Goal: Information Seeking & Learning: Check status

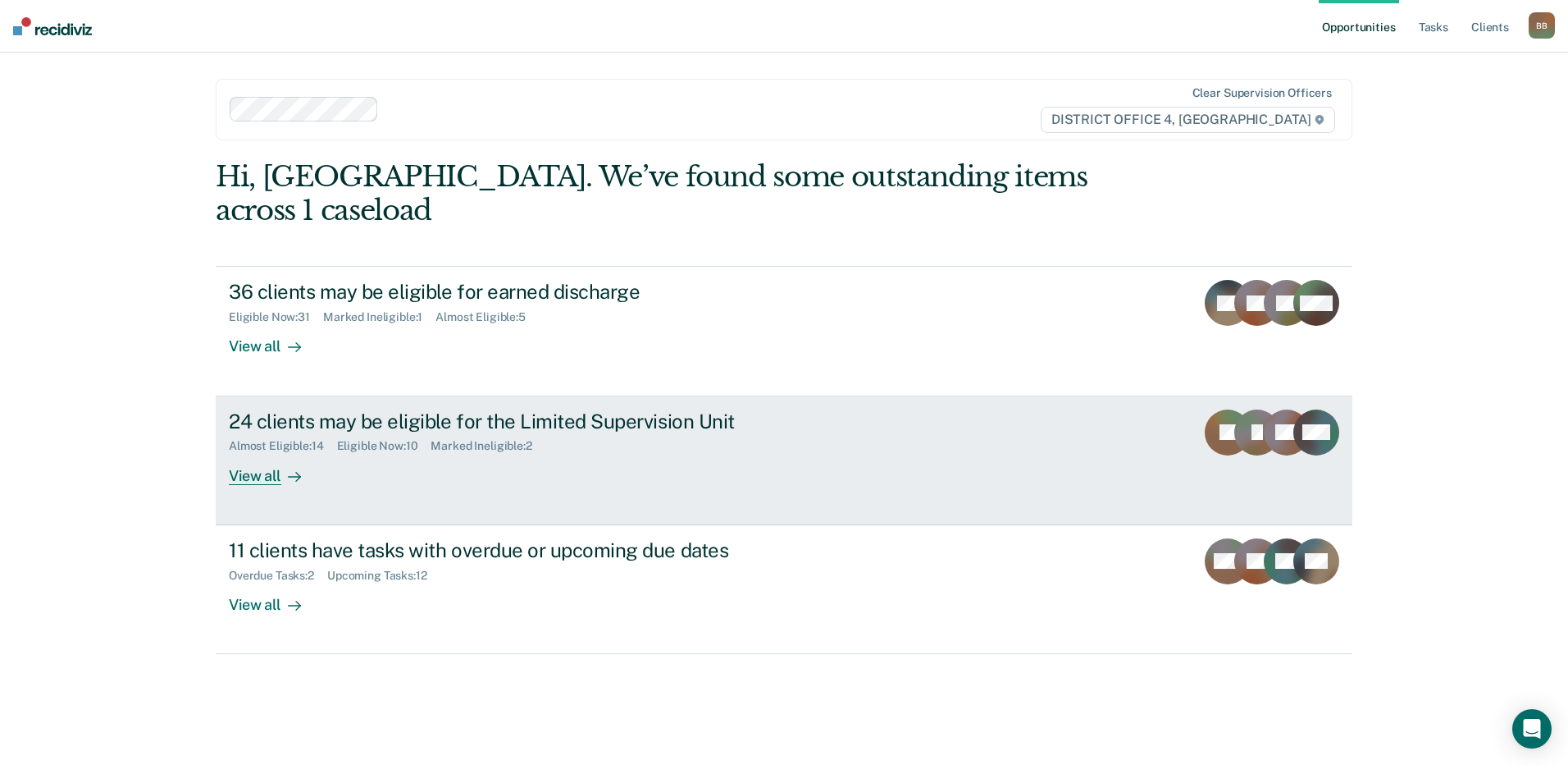
click at [479, 432] on div "Almost Eligible : 14 Eligible Now : 10 Marked Ineligible : 2" at bounding box center [516, 442] width 575 height 21
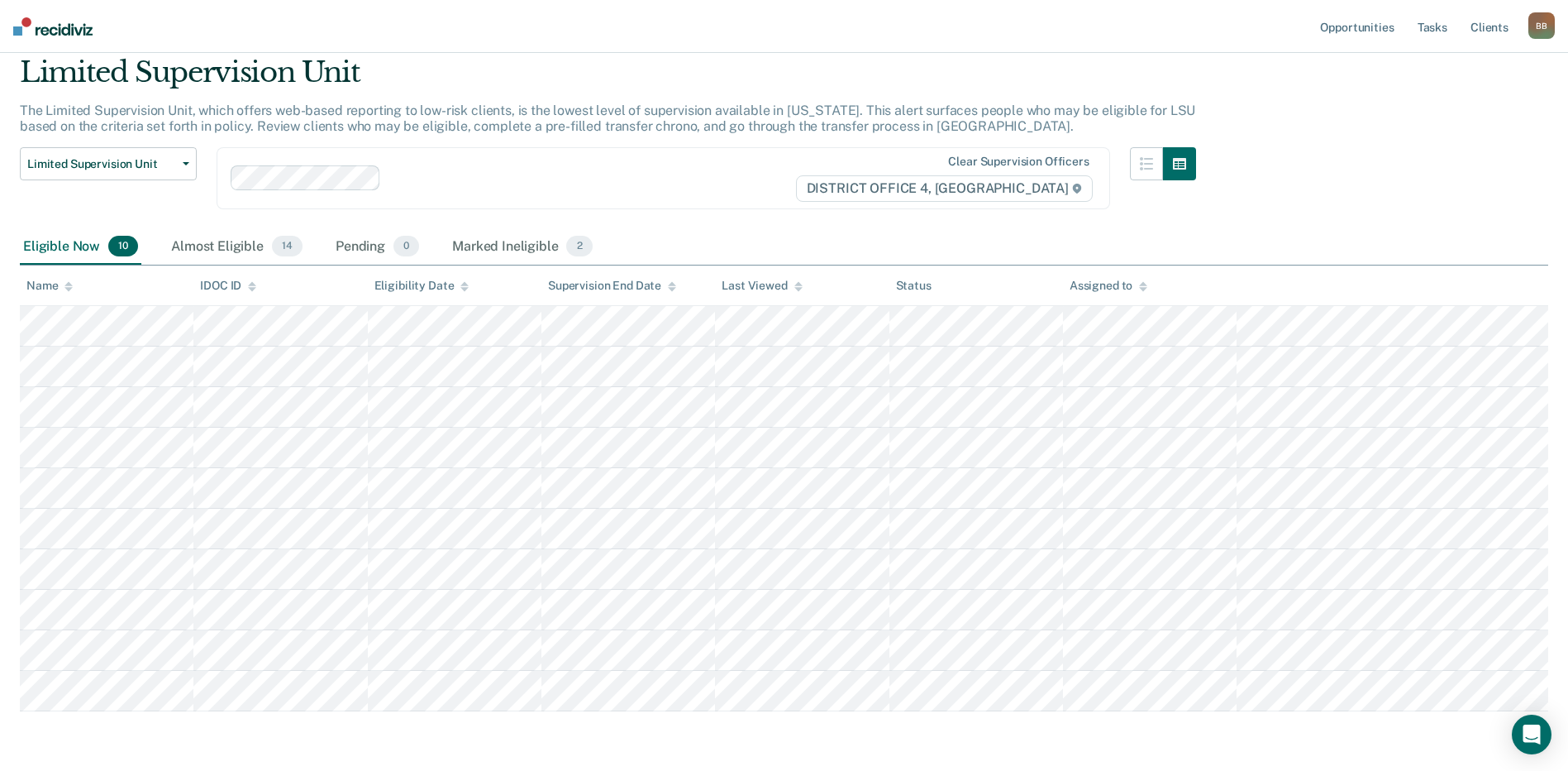
scroll to position [83, 0]
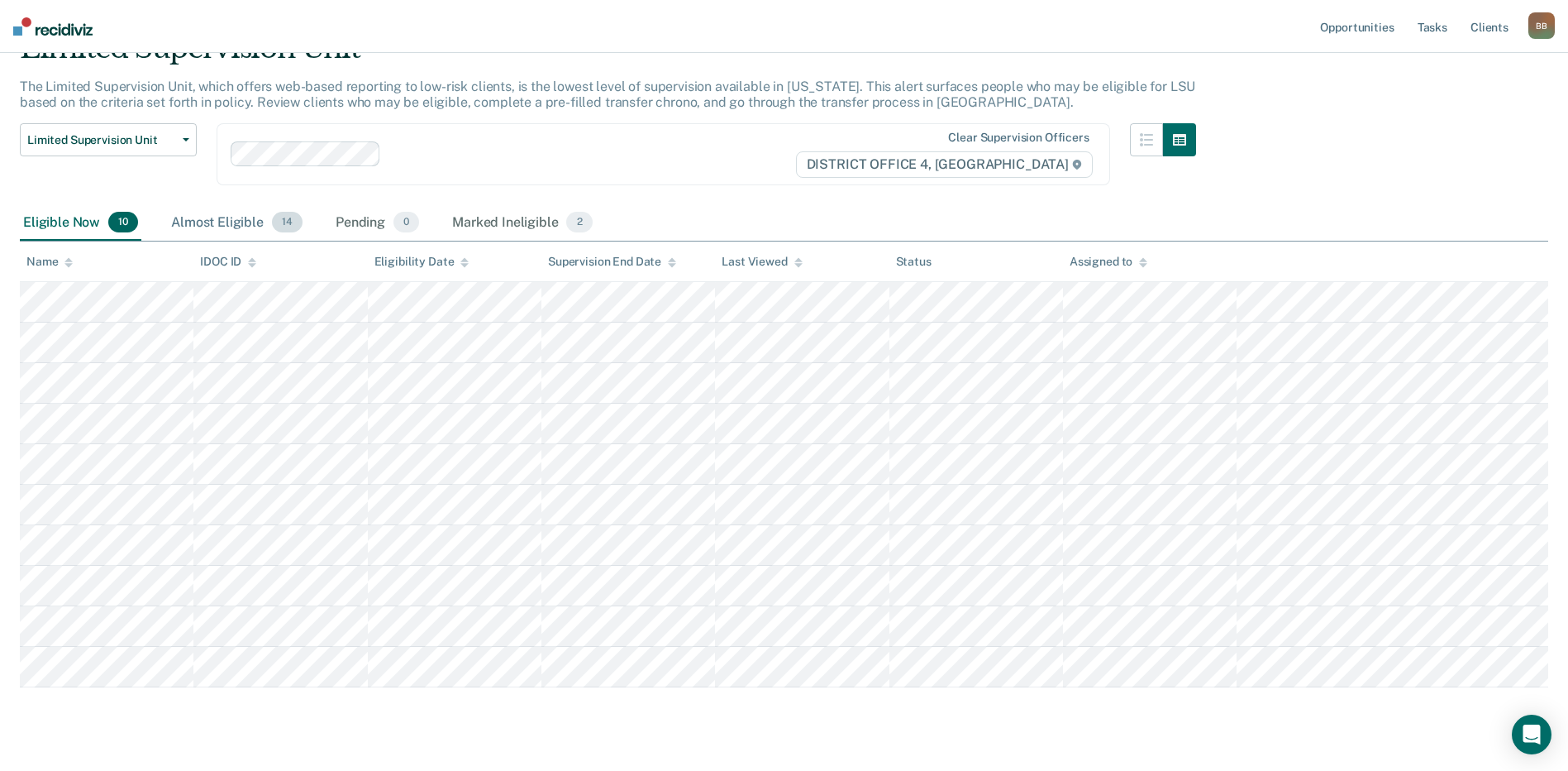
click at [213, 231] on div "Almost Eligible 14" at bounding box center [237, 223] width 138 height 36
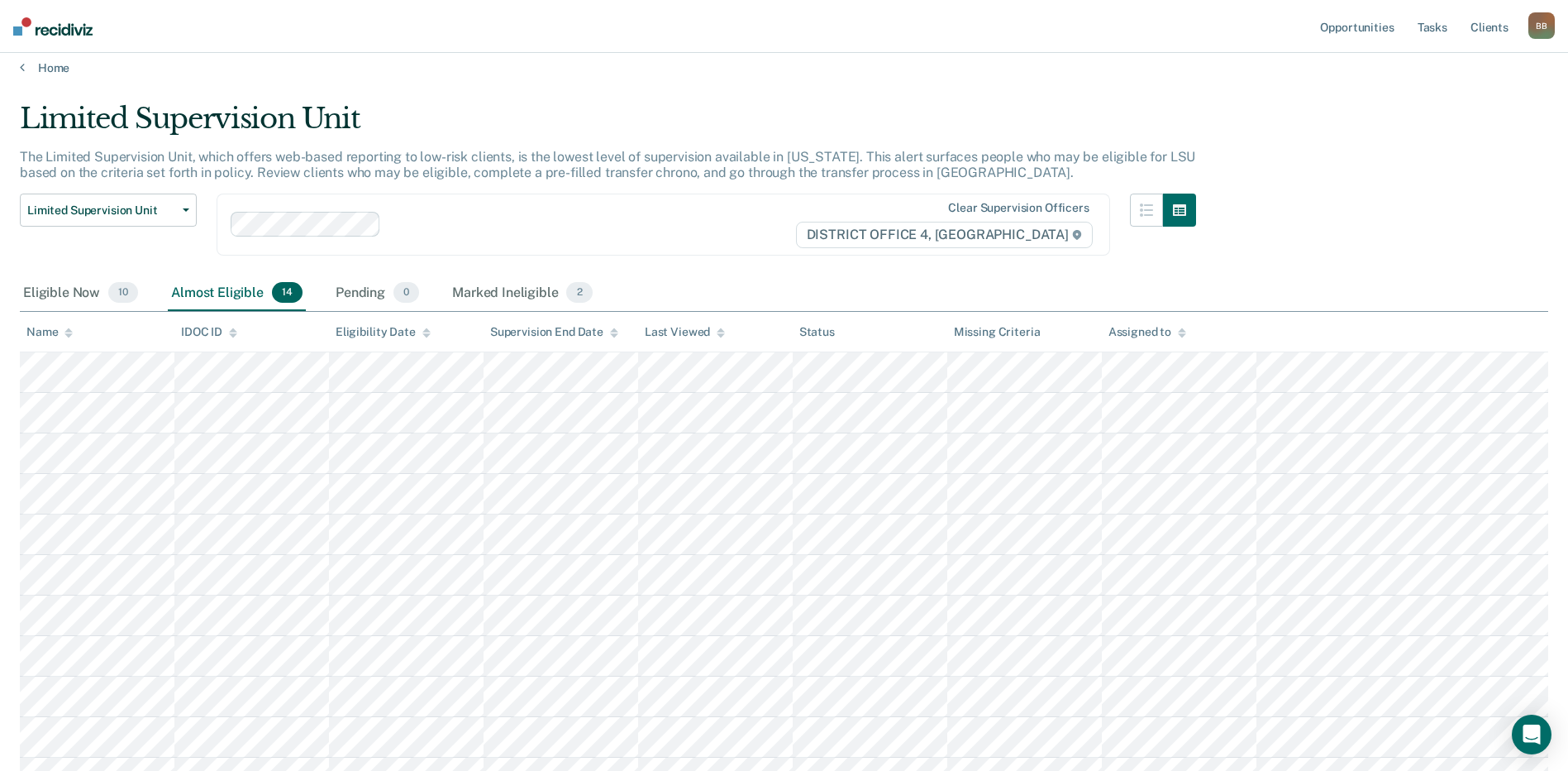
scroll to position [0, 0]
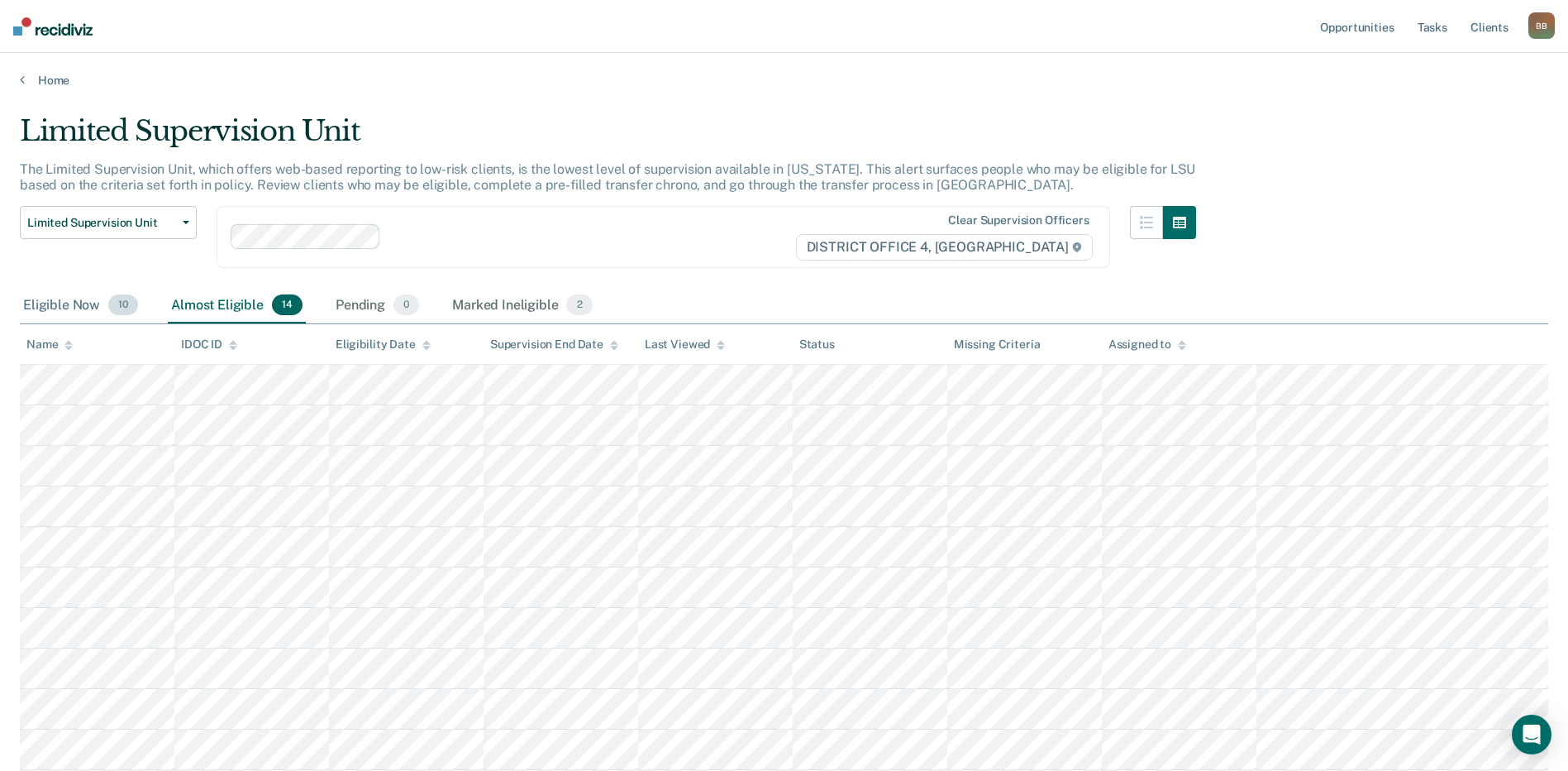
click at [70, 306] on div "Eligible Now 10" at bounding box center [81, 306] width 122 height 36
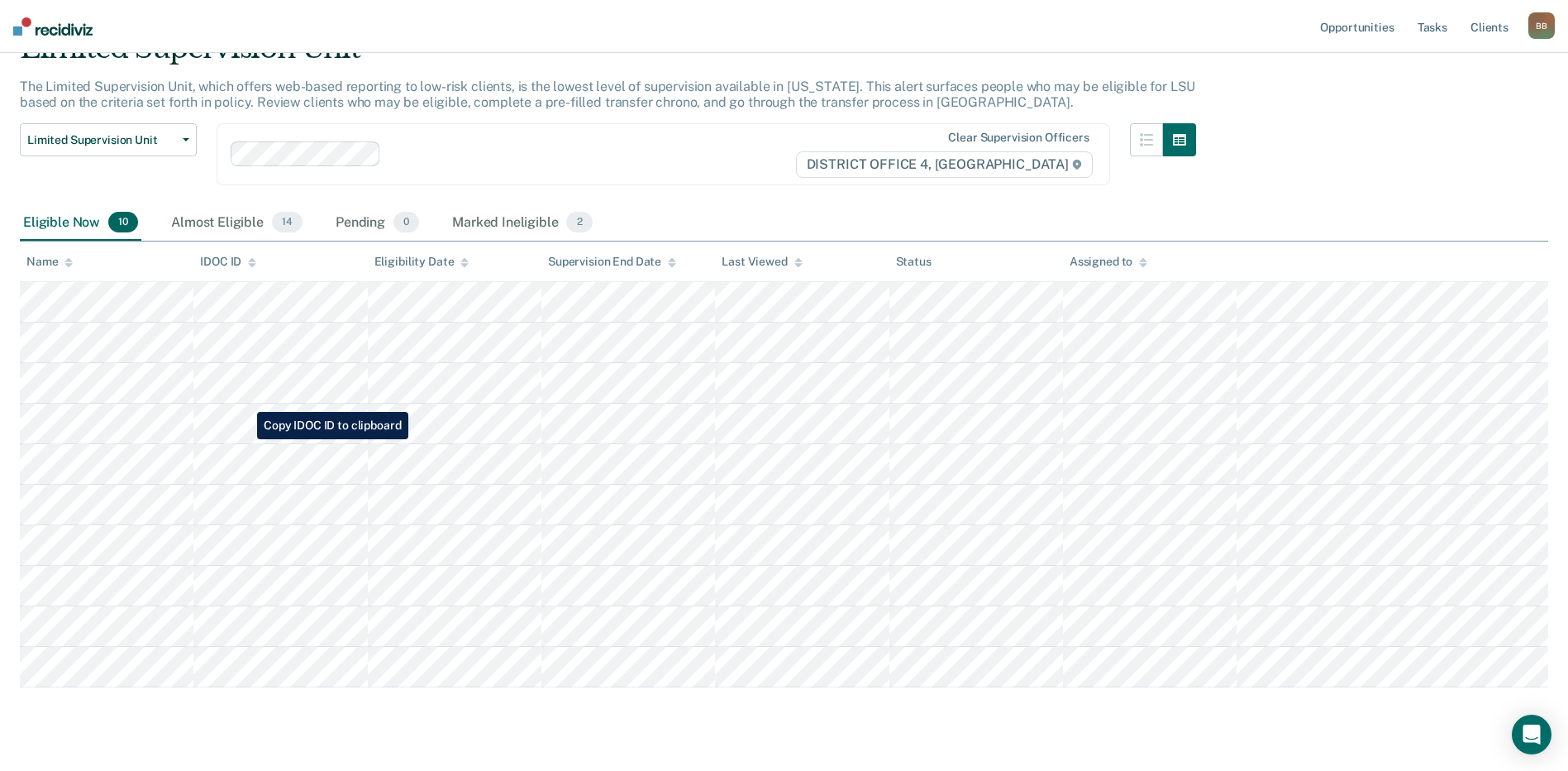
scroll to position [118, 0]
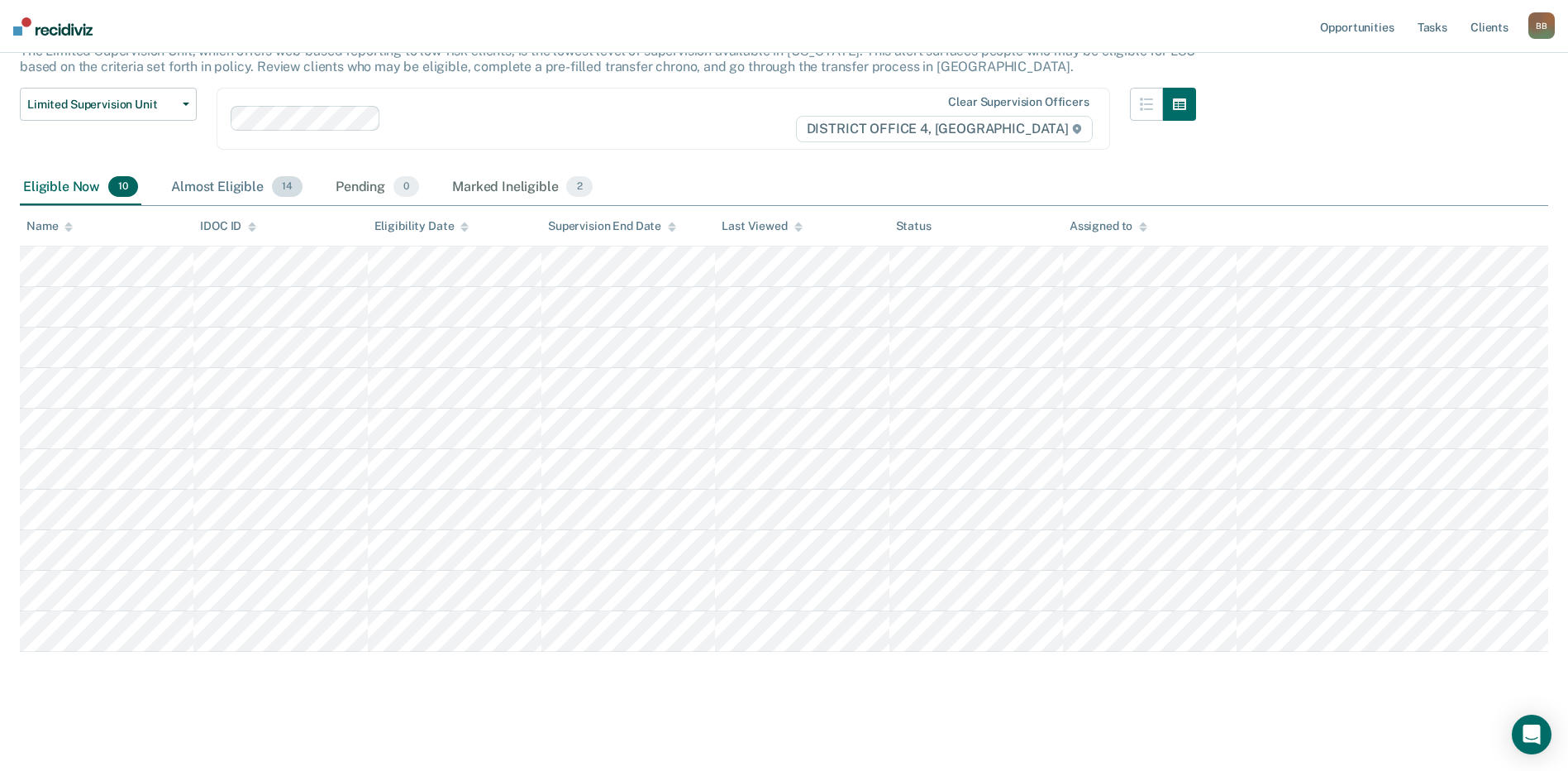
click at [200, 189] on div "Almost Eligible 14" at bounding box center [237, 188] width 138 height 36
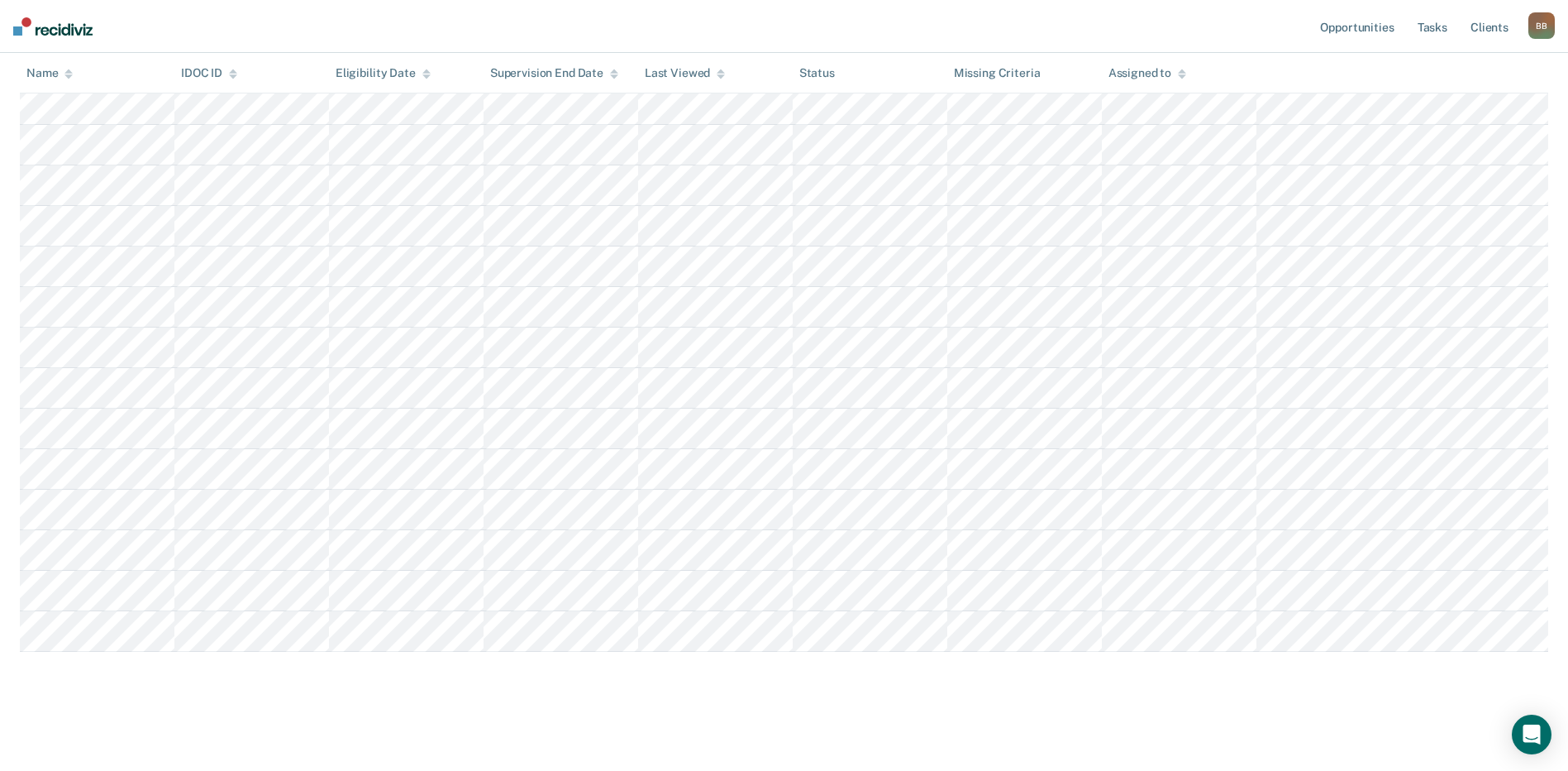
scroll to position [0, 0]
